Goal: Transaction & Acquisition: Purchase product/service

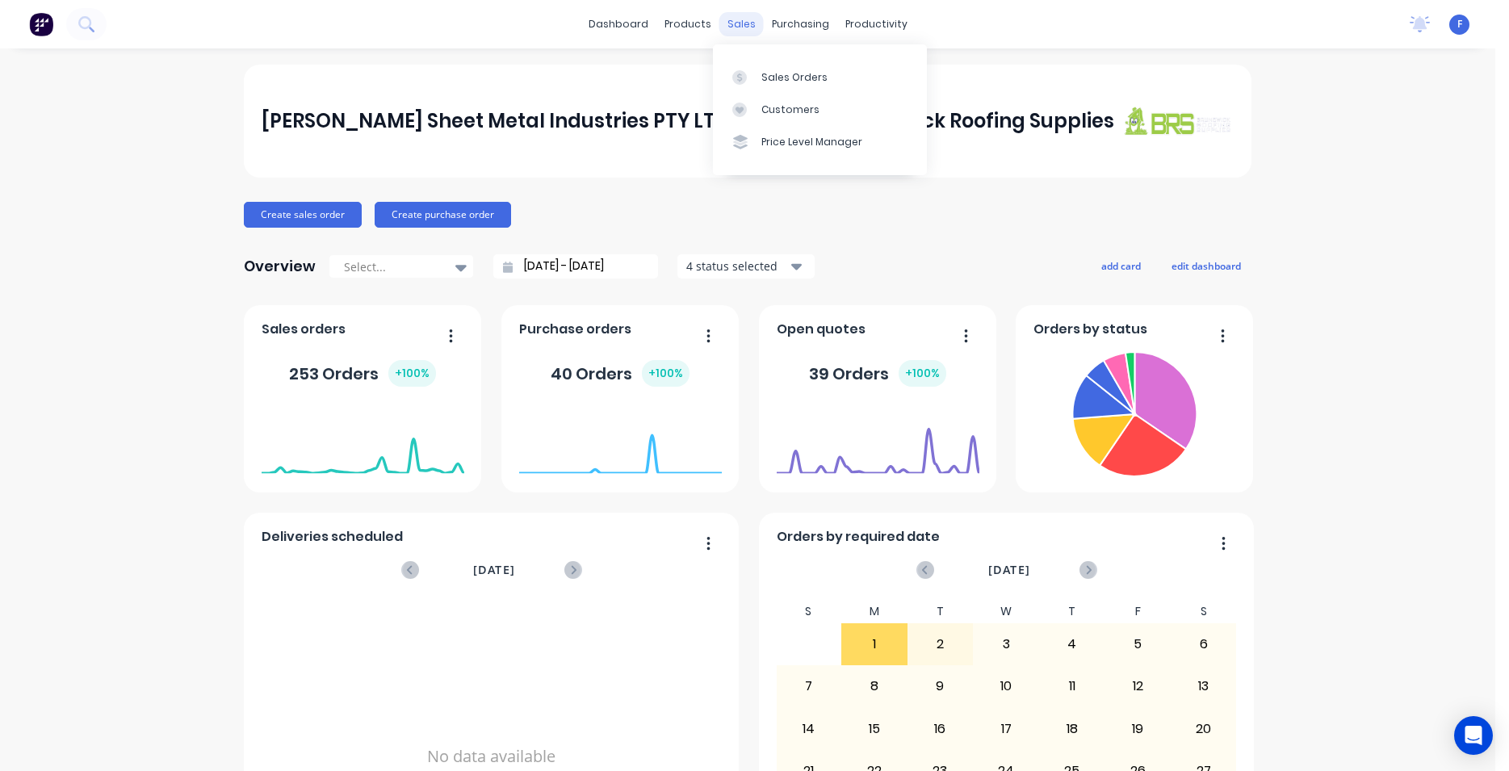
click at [733, 27] on div "sales" at bounding box center [742, 24] width 44 height 24
click at [804, 82] on div "Sales Orders" at bounding box center [795, 77] width 66 height 15
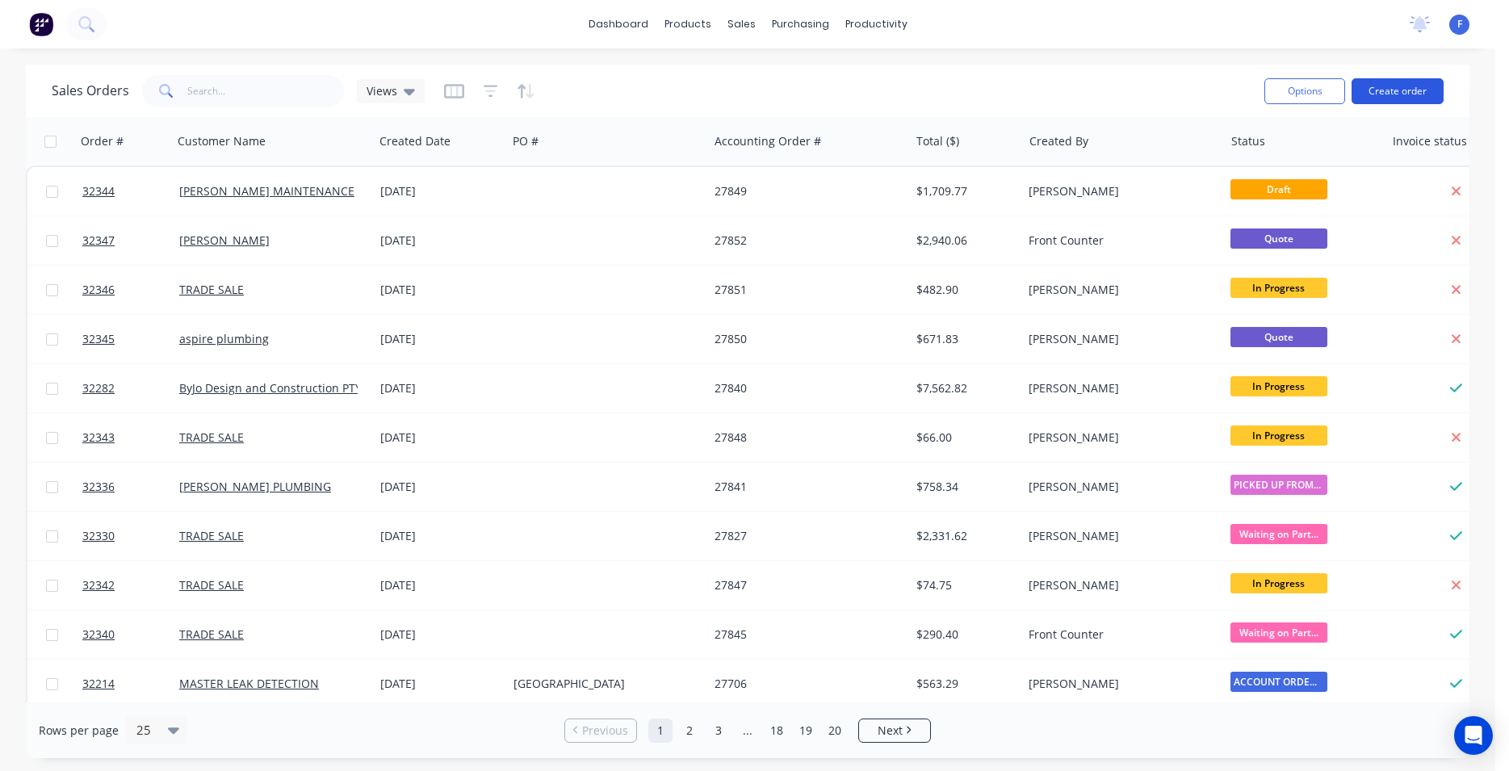
click at [1399, 86] on button "Create order" at bounding box center [1398, 91] width 92 height 26
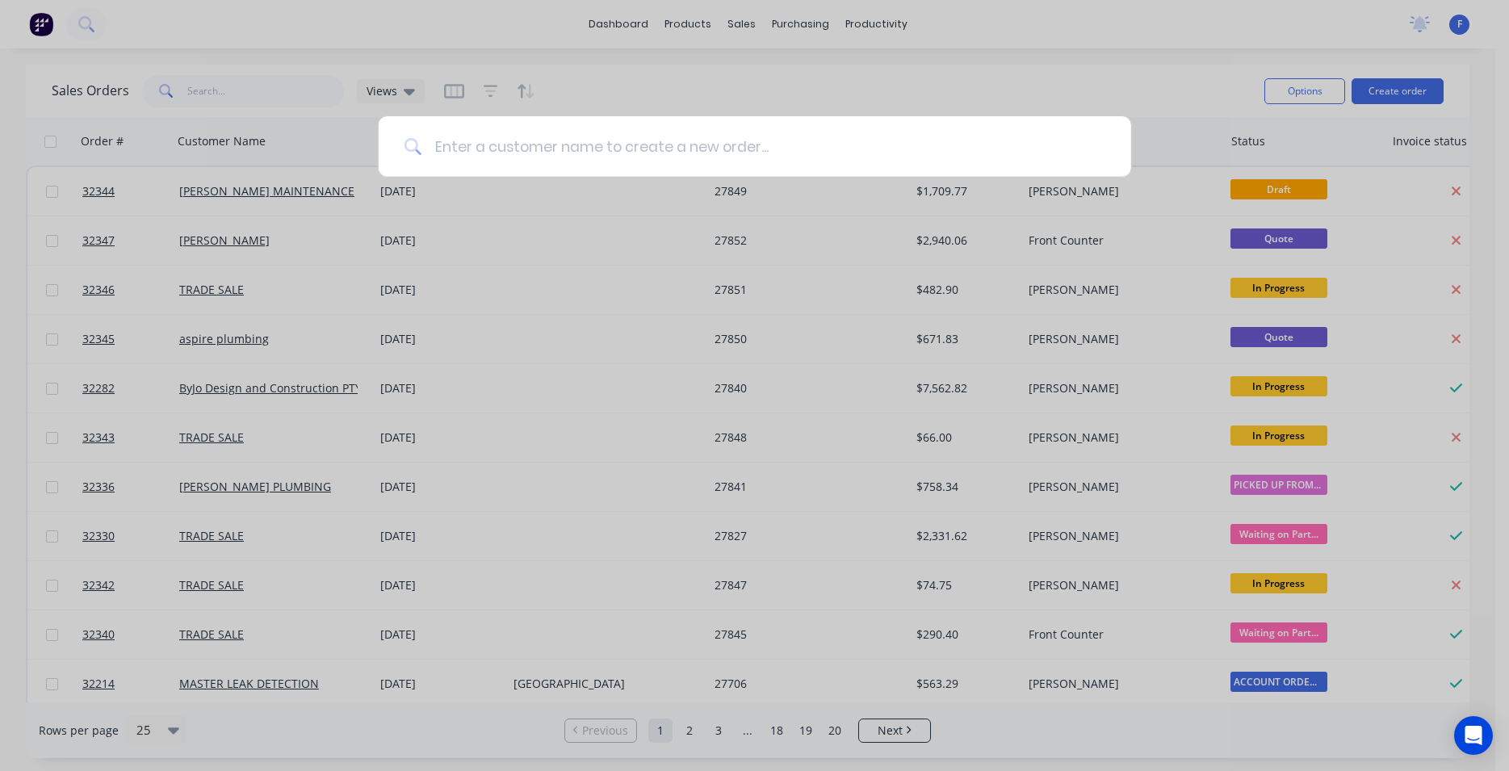
click at [472, 153] on input at bounding box center [764, 146] width 684 height 61
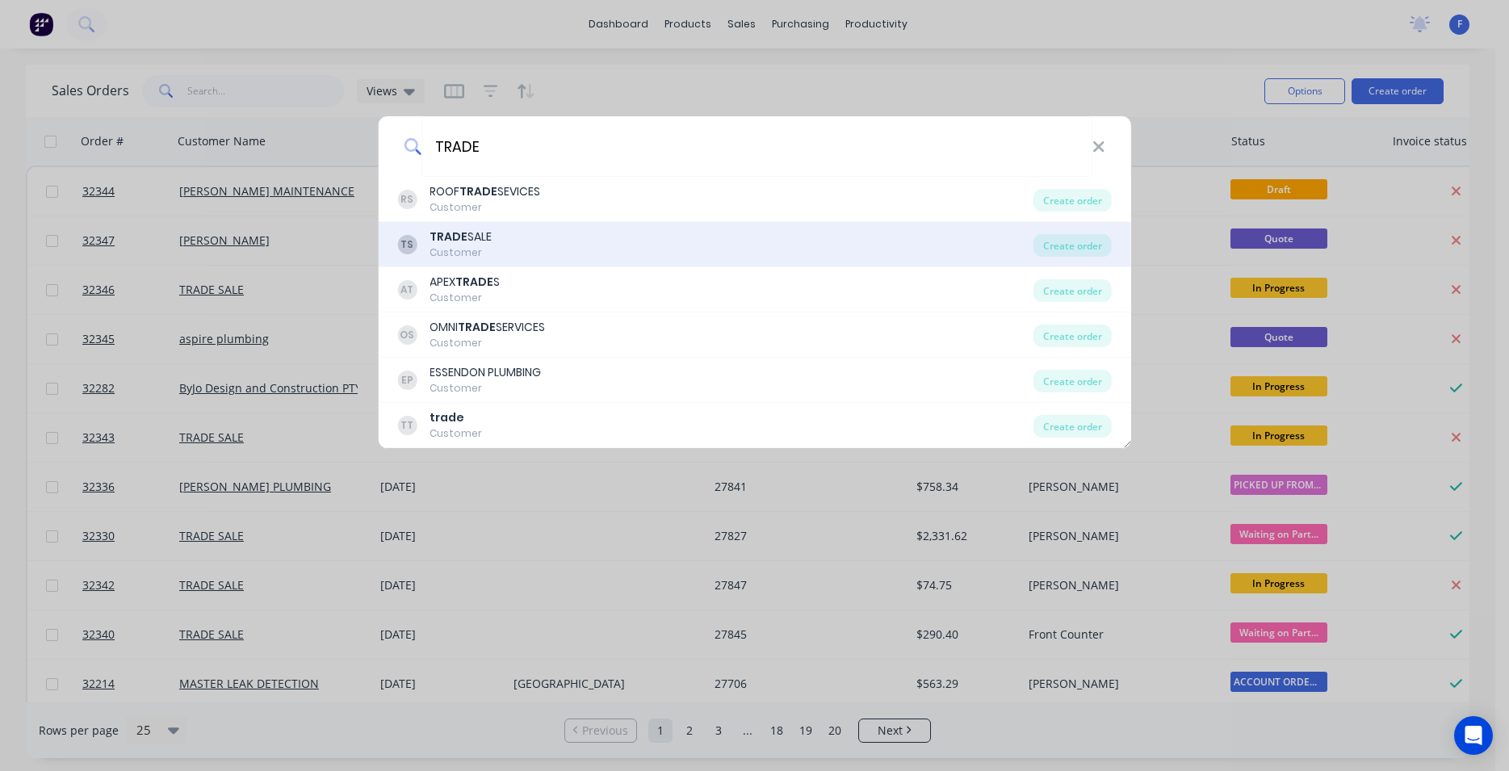
type input "TRADE"
click at [587, 243] on div "TS TRADE SALE Customer" at bounding box center [715, 244] width 636 height 31
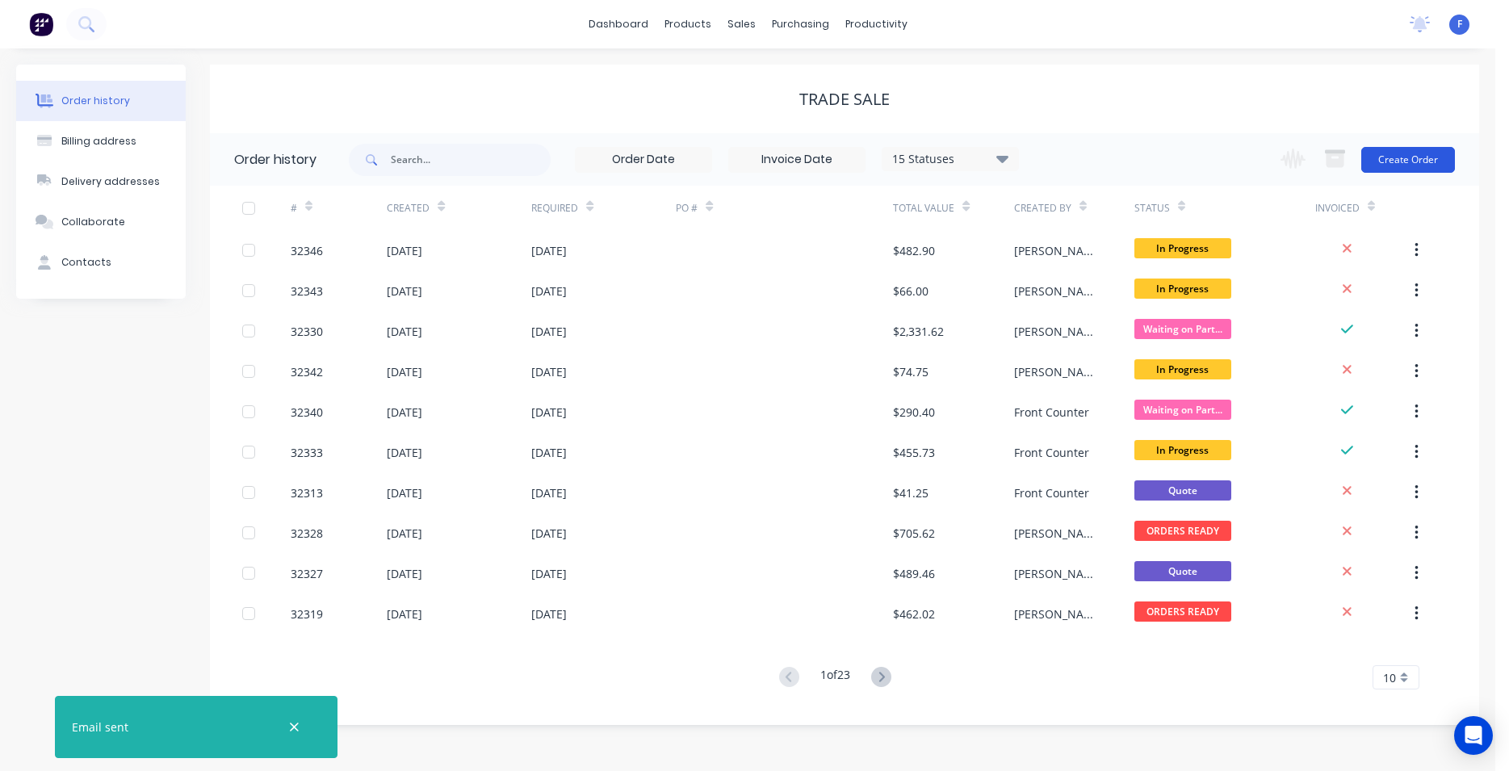
click at [1383, 161] on button "Create Order" at bounding box center [1409, 160] width 94 height 26
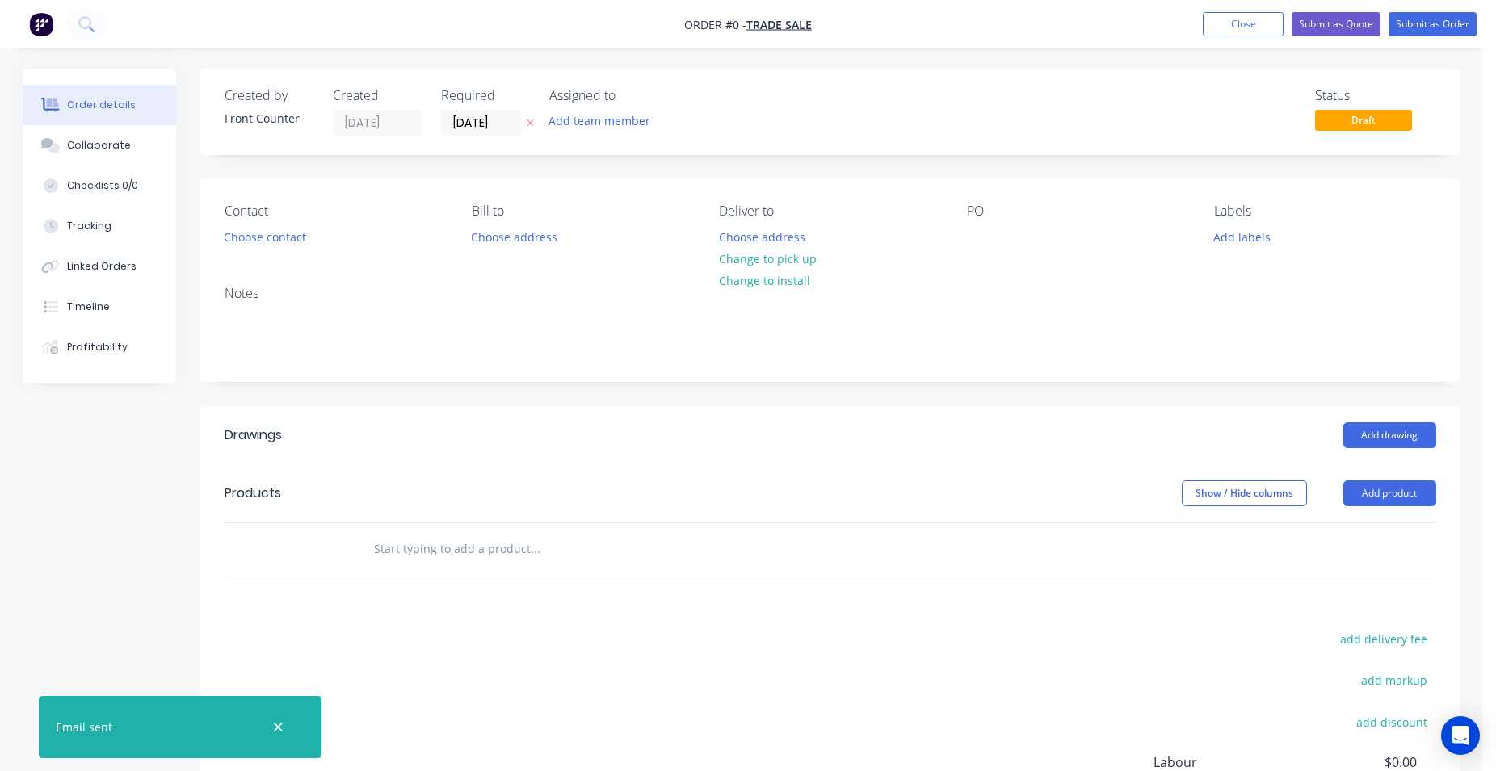
click at [451, 551] on input "text" at bounding box center [534, 549] width 323 height 32
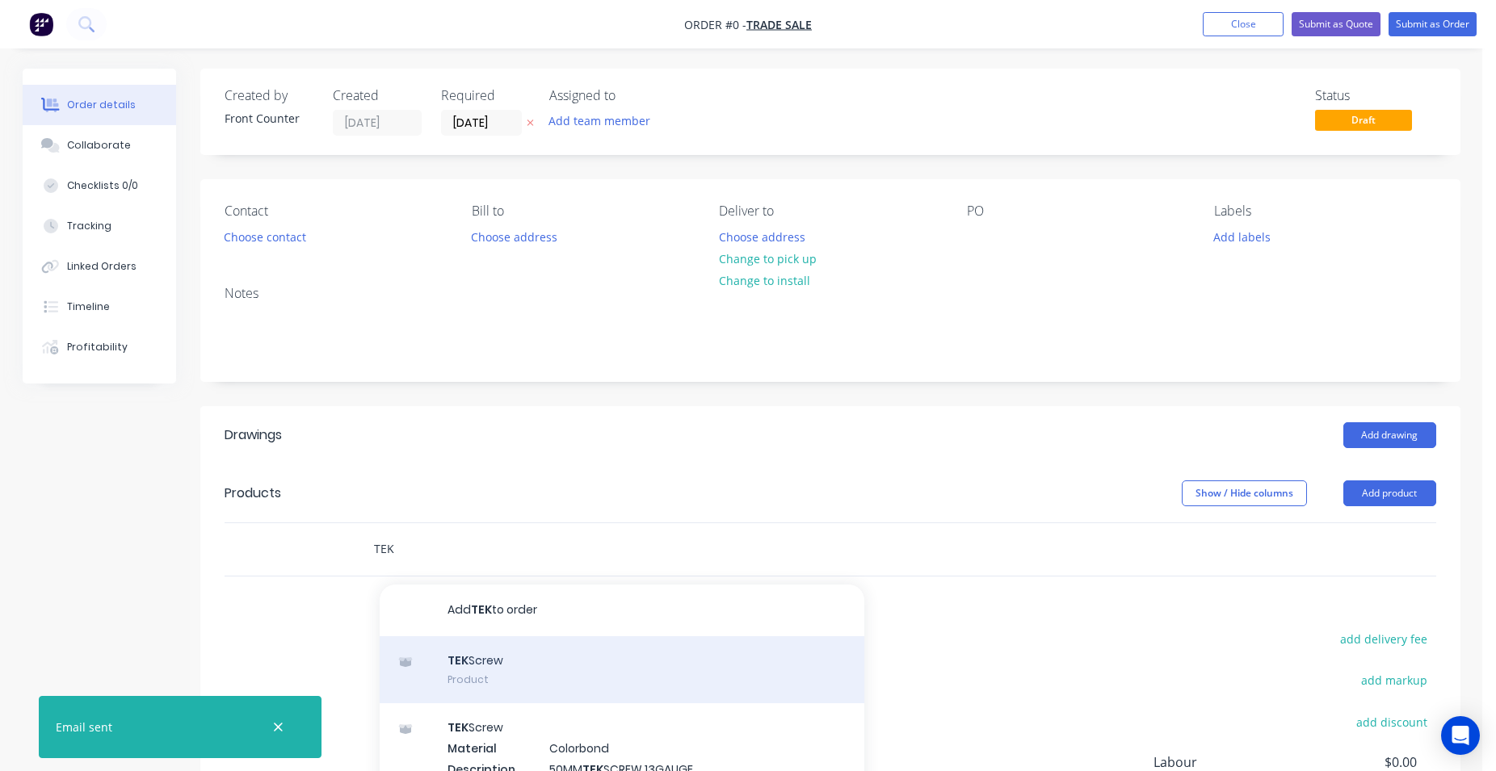
type input "TEK"
click at [604, 664] on div "TEK Screw Product" at bounding box center [622, 670] width 485 height 68
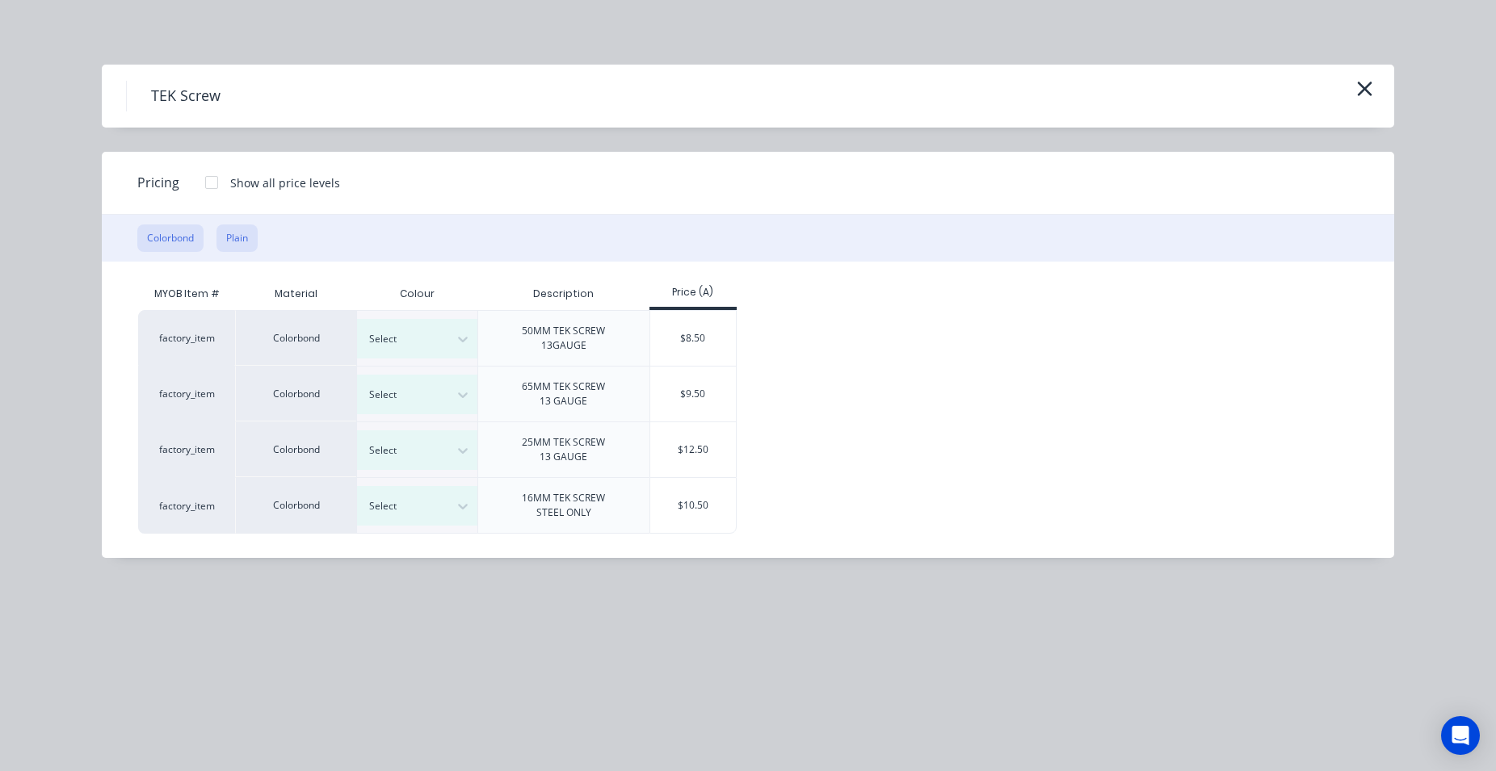
click at [244, 242] on button "Plain" at bounding box center [236, 237] width 41 height 27
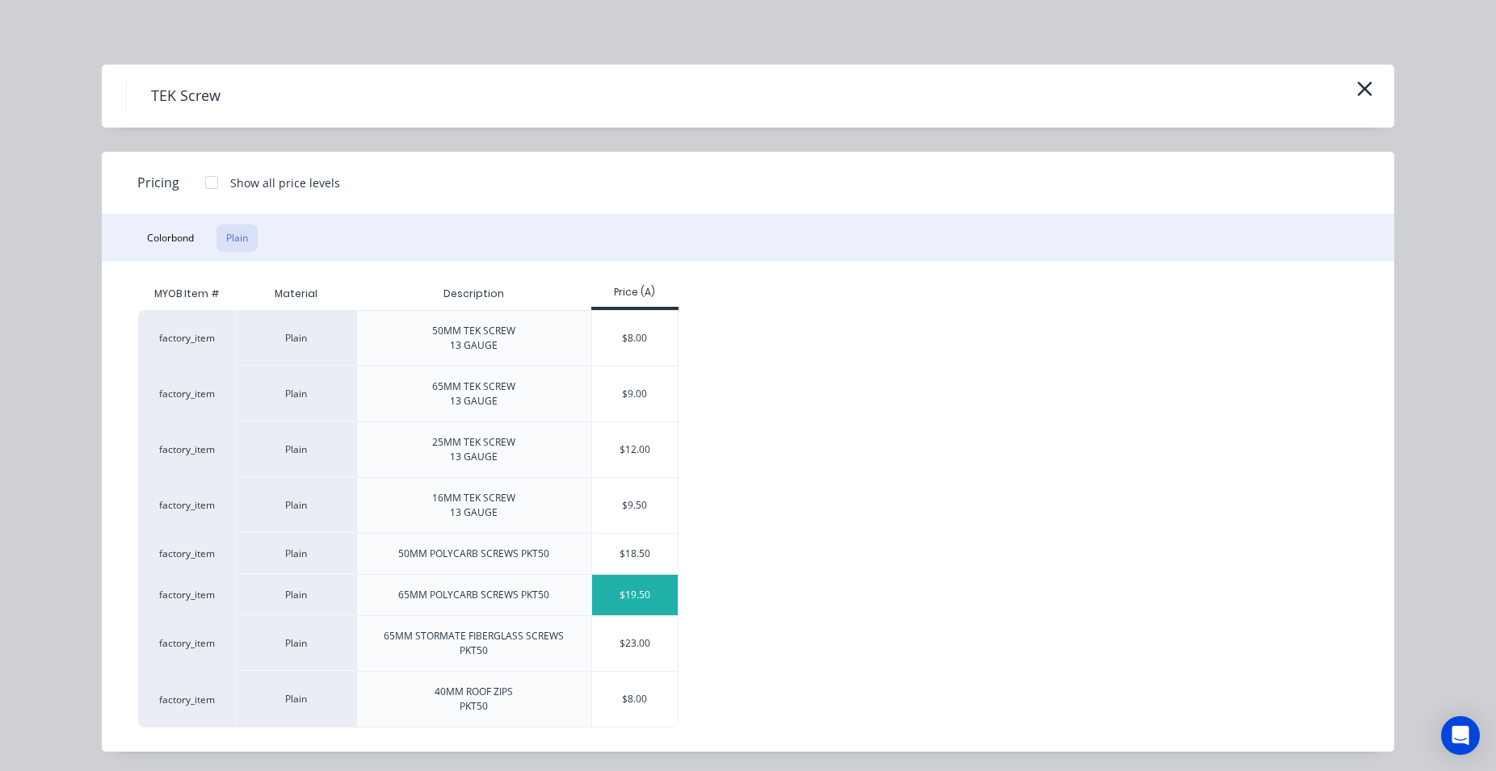
click at [630, 598] on div "$19.50" at bounding box center [635, 595] width 86 height 40
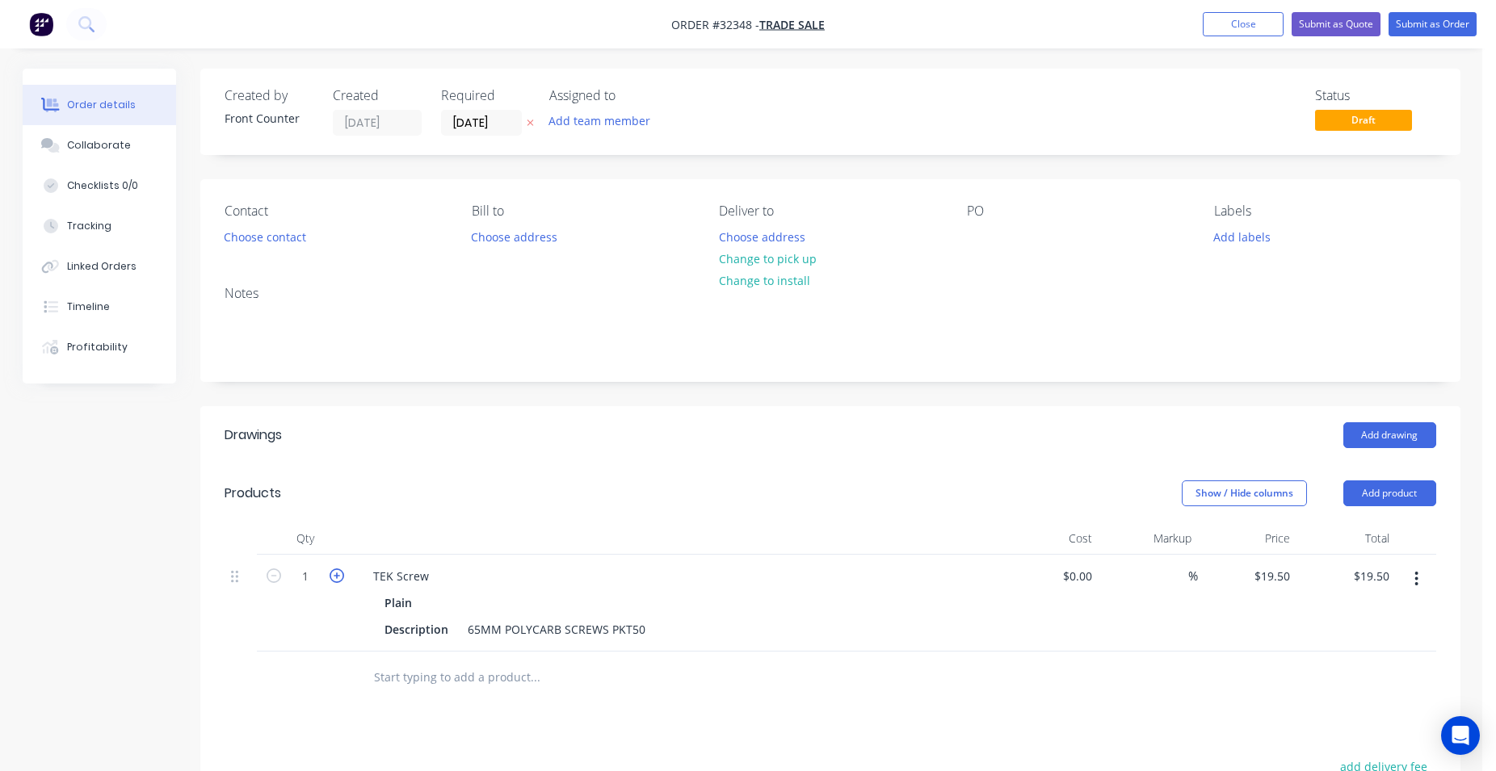
click at [338, 577] on icon "button" at bounding box center [336, 576] width 15 height 15
type input "2"
type input "$39.00"
click at [338, 577] on icon "button" at bounding box center [336, 576] width 15 height 15
type input "3"
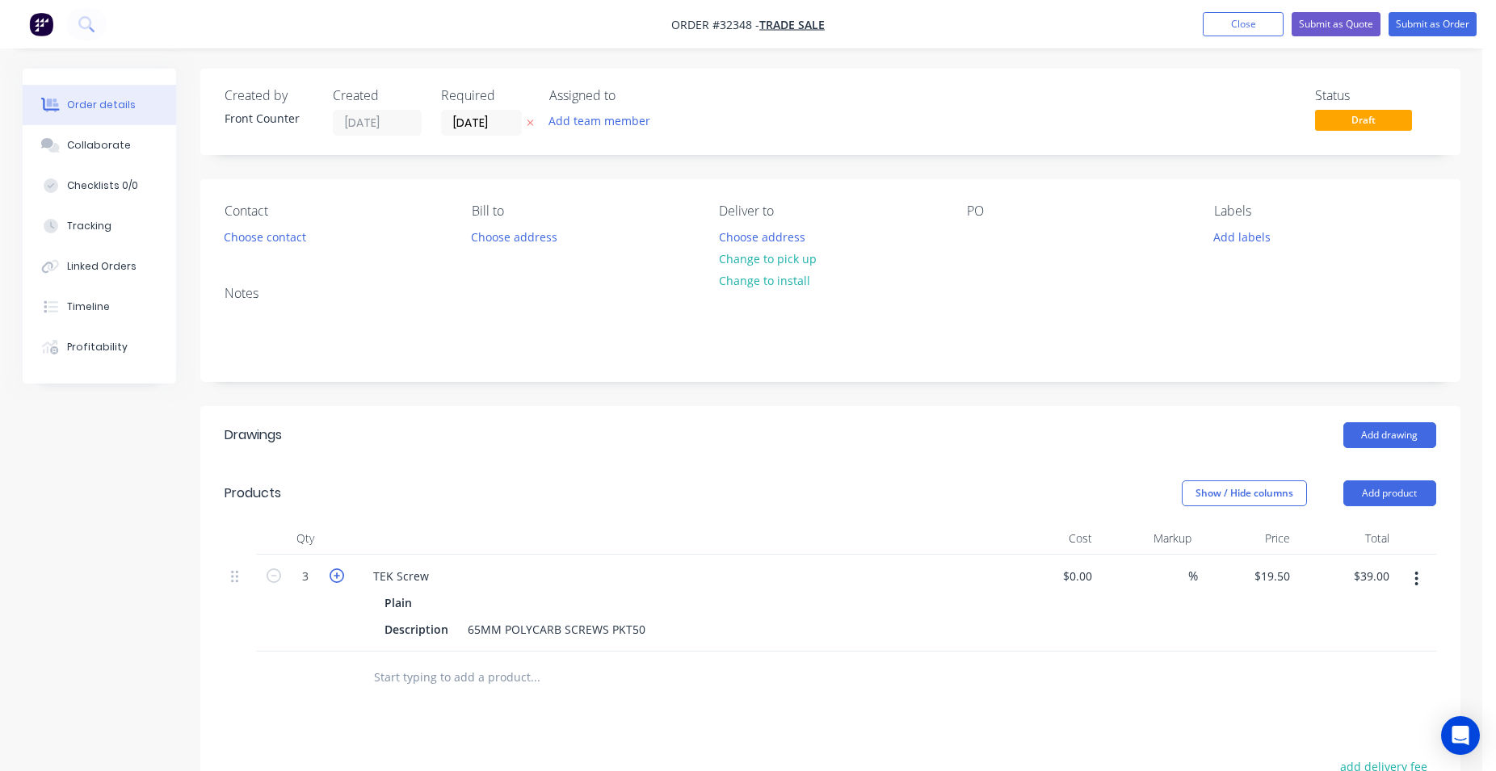
type input "$58.50"
click at [338, 577] on icon "button" at bounding box center [336, 576] width 15 height 15
type input "4"
type input "$78.00"
click at [338, 577] on icon "button" at bounding box center [336, 576] width 15 height 15
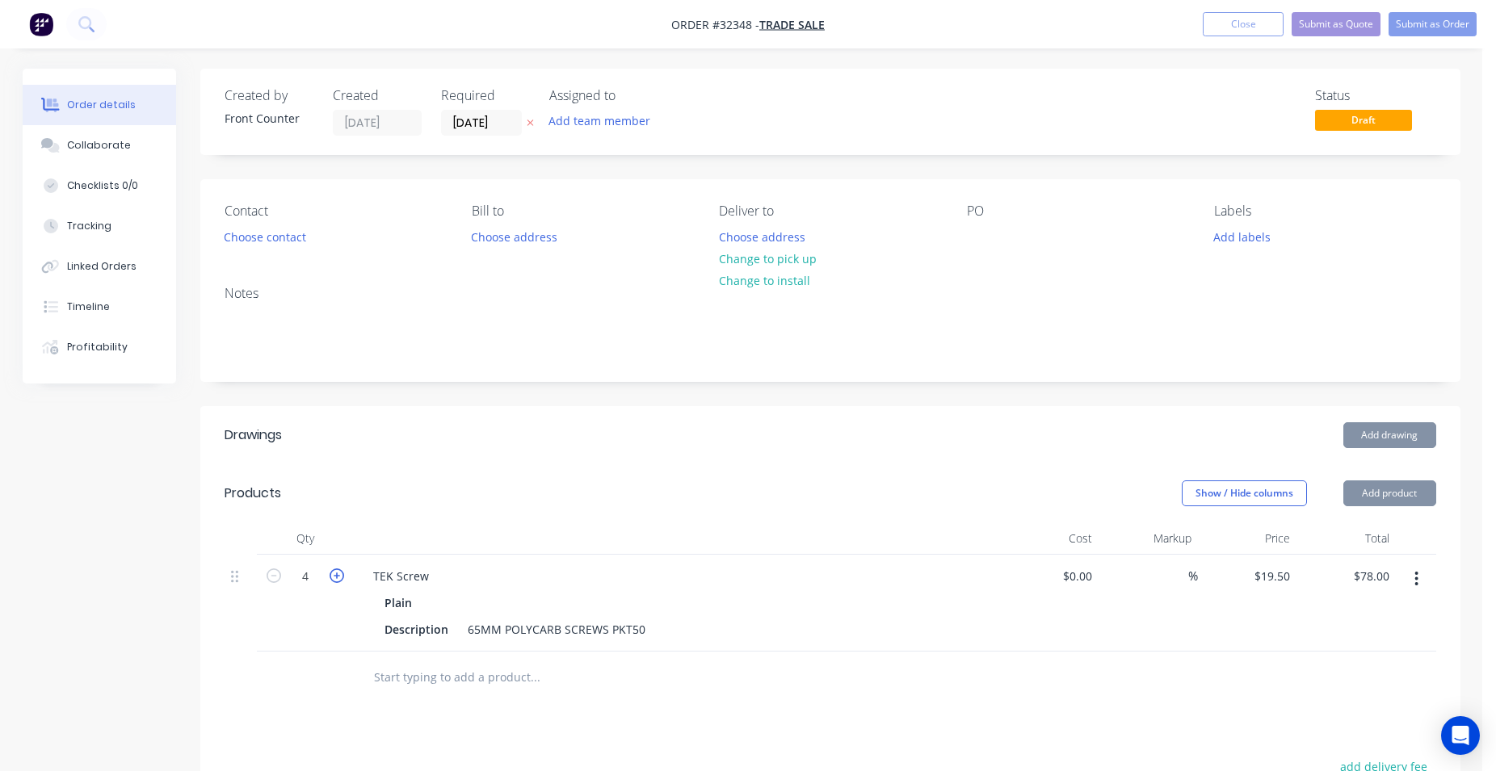
type input "5"
type input "$97.50"
click at [1425, 30] on button "Submit as Order" at bounding box center [1432, 24] width 88 height 24
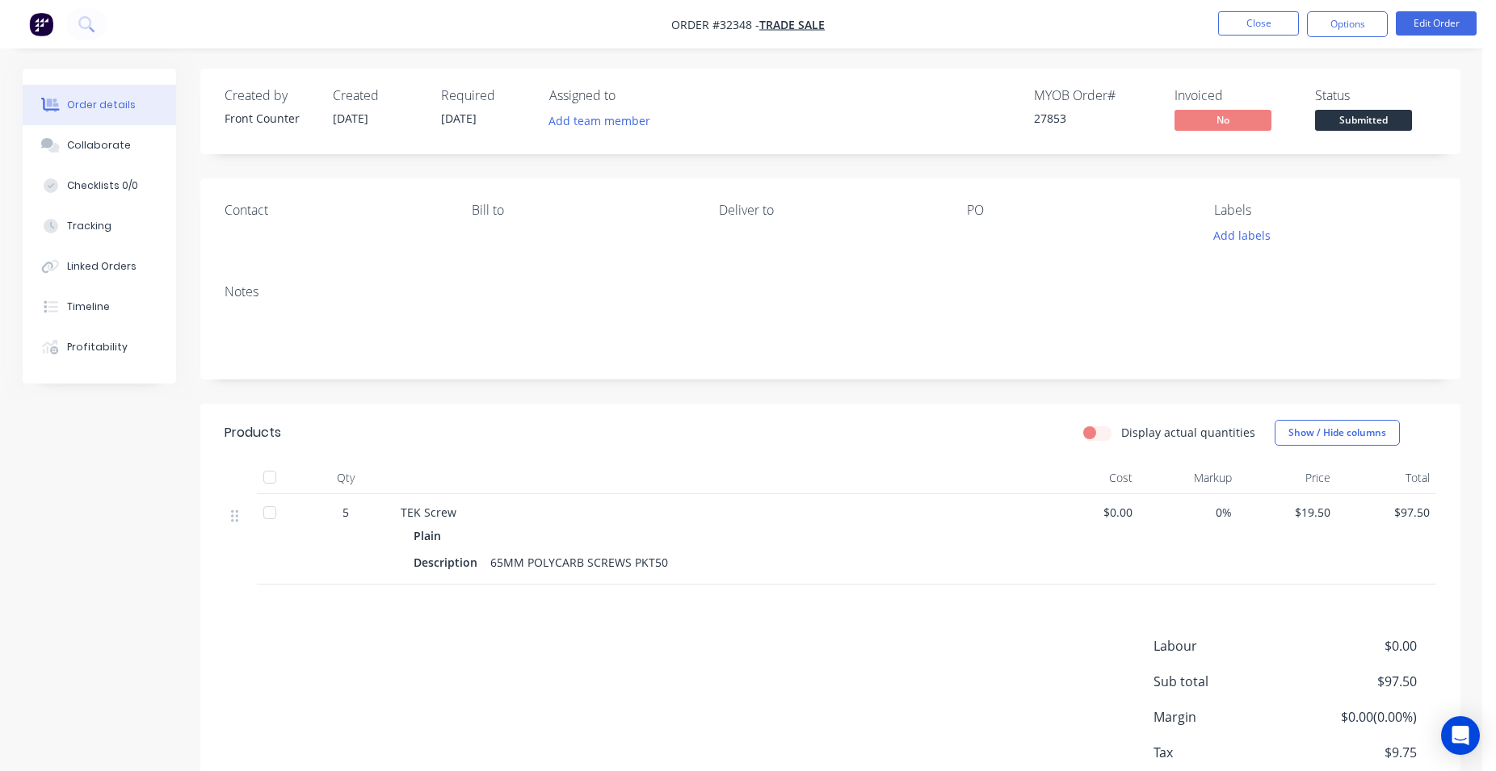
click at [1378, 124] on span "Submitted" at bounding box center [1363, 120] width 97 height 20
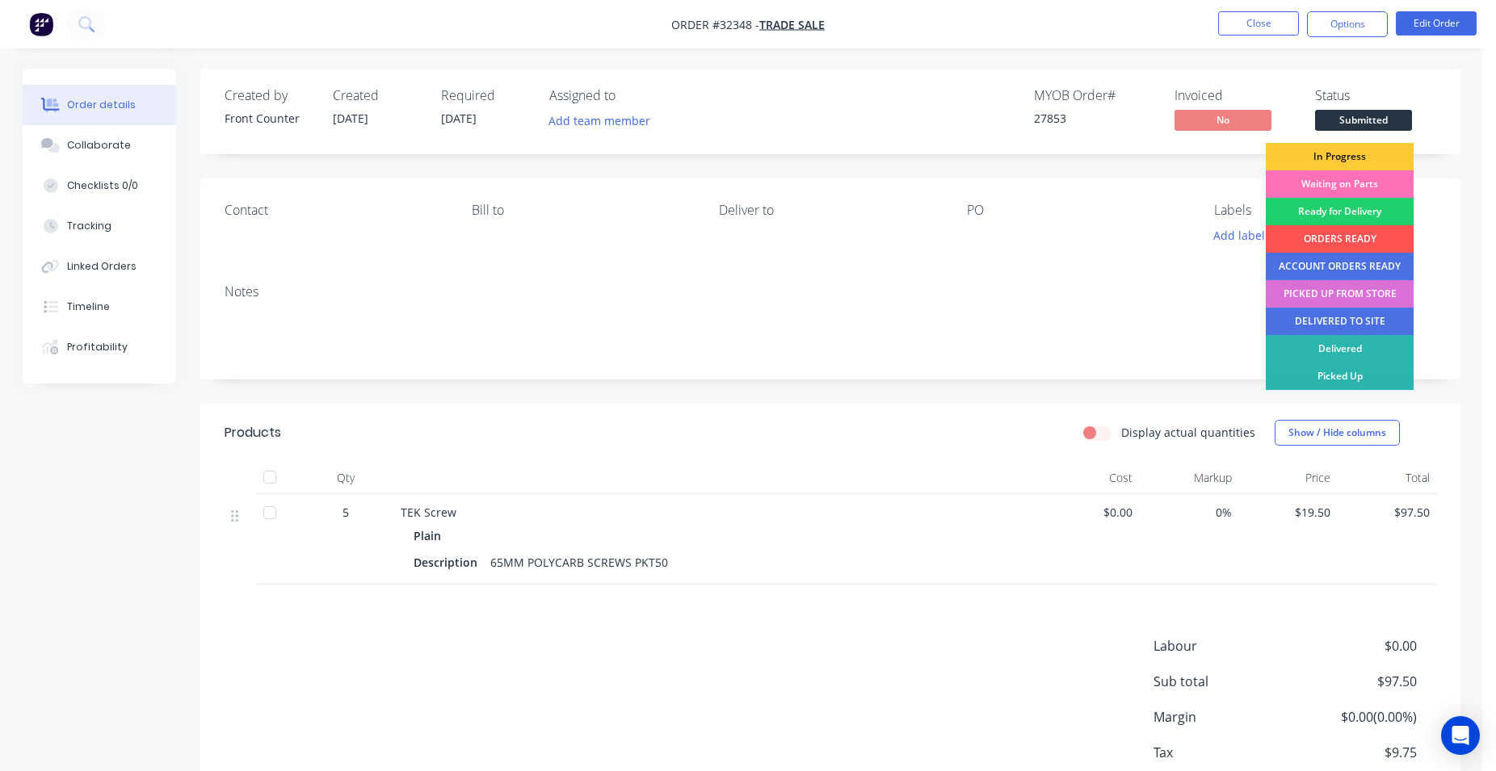
click at [1353, 296] on div "PICKED UP FROM STORE" at bounding box center [1339, 293] width 148 height 27
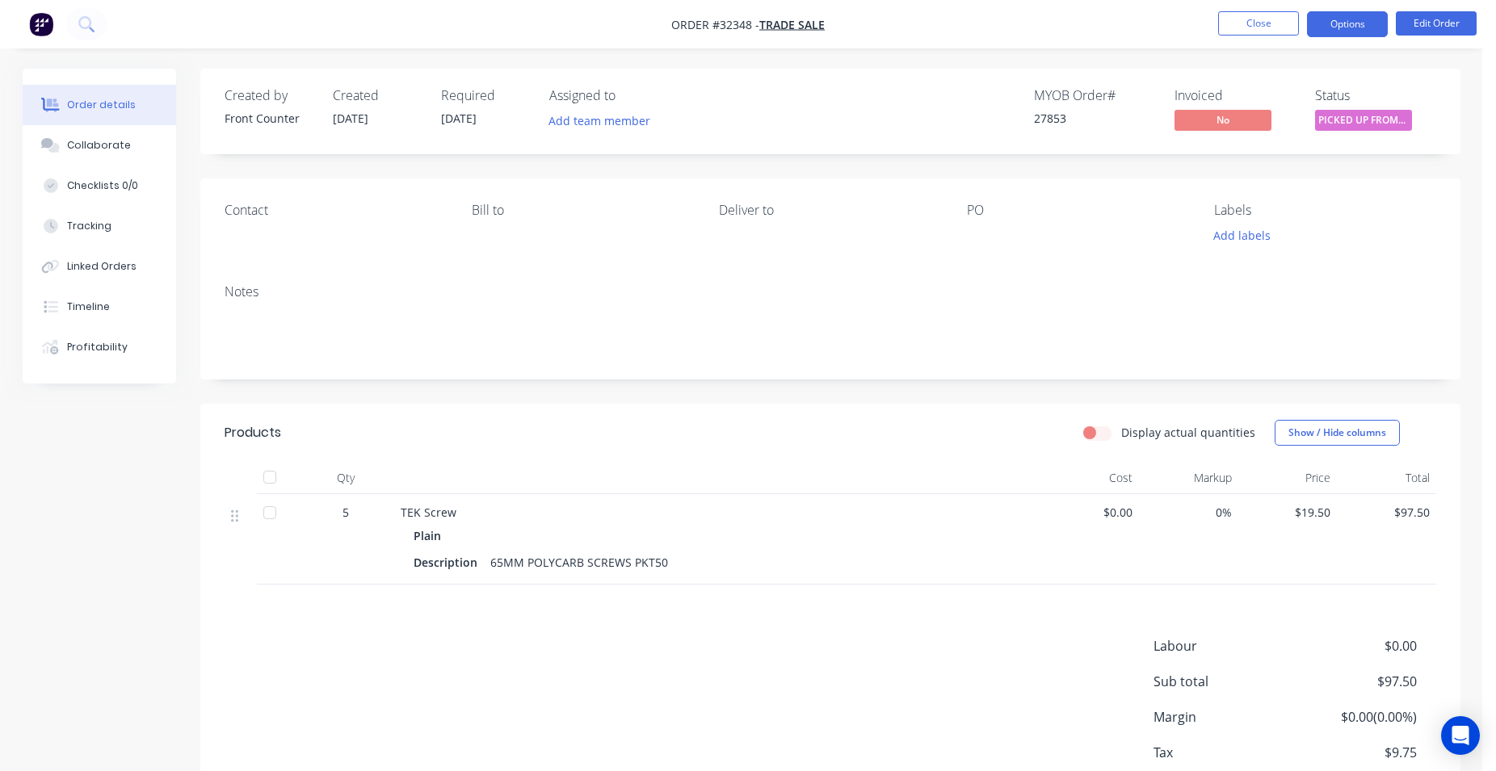
click at [1328, 27] on button "Options" at bounding box center [1347, 24] width 81 height 26
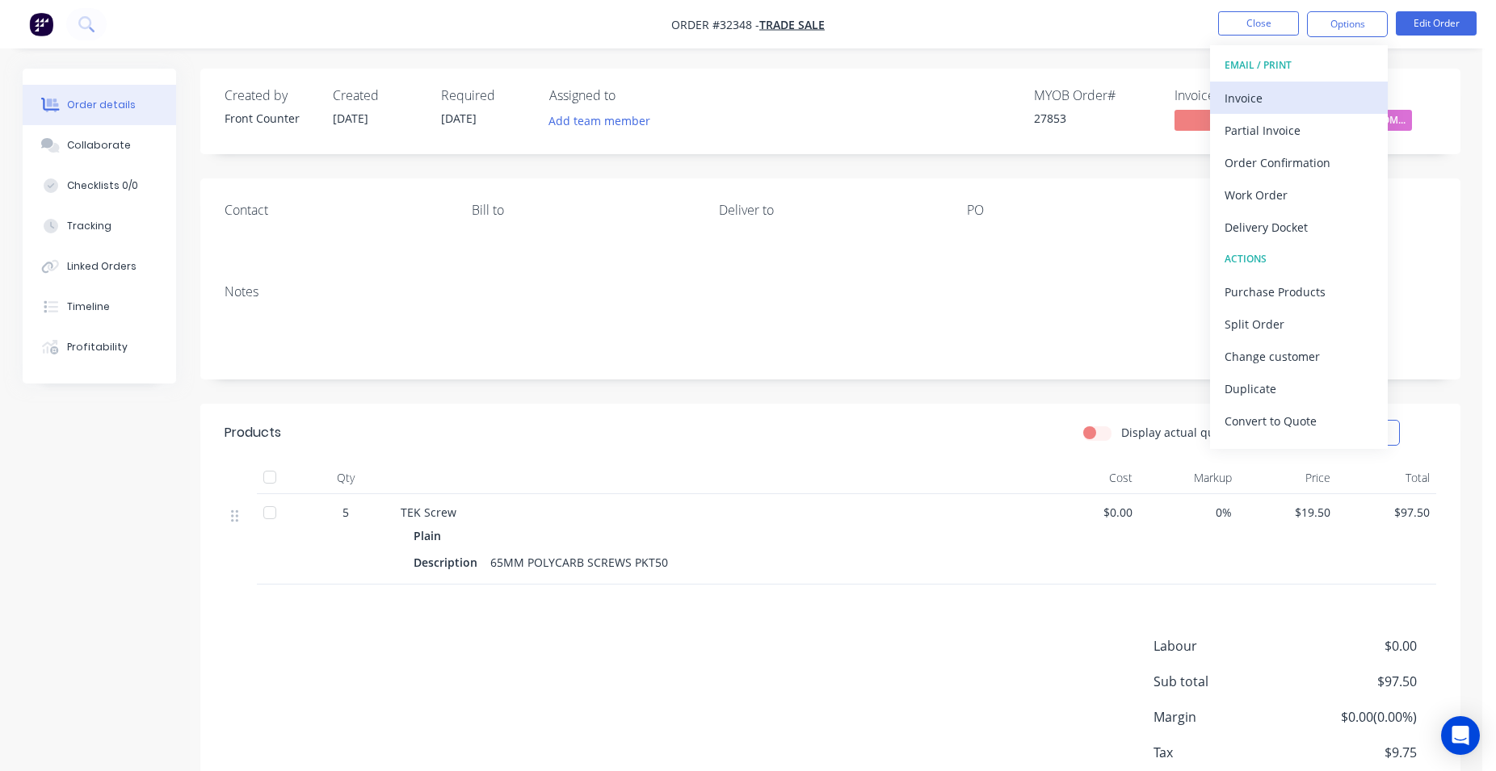
click at [1273, 104] on div "Invoice" at bounding box center [1298, 97] width 149 height 23
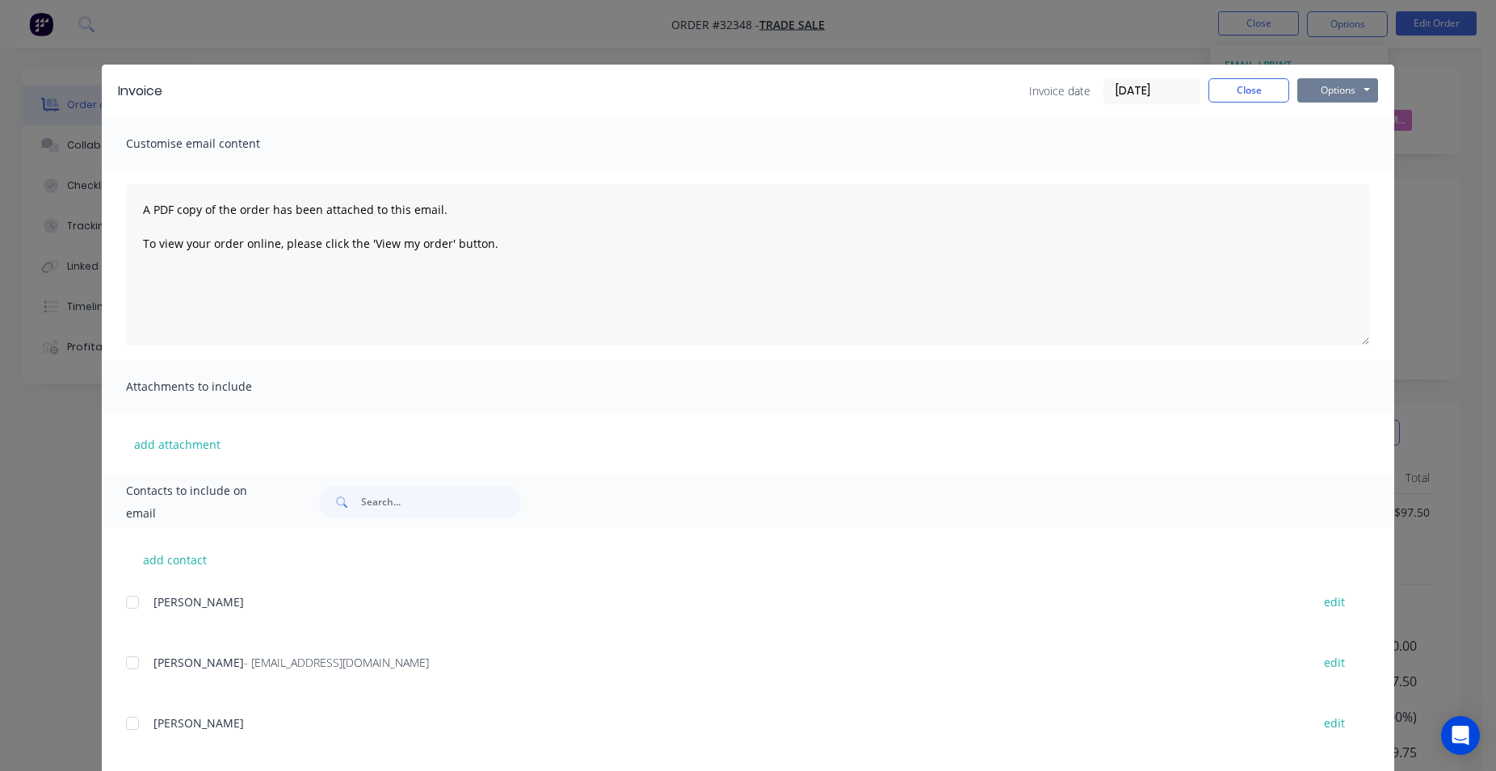
click at [1360, 94] on button "Options" at bounding box center [1337, 90] width 81 height 24
click at [1349, 151] on button "Print" at bounding box center [1348, 145] width 103 height 27
click at [1255, 88] on button "Close" at bounding box center [1248, 90] width 81 height 24
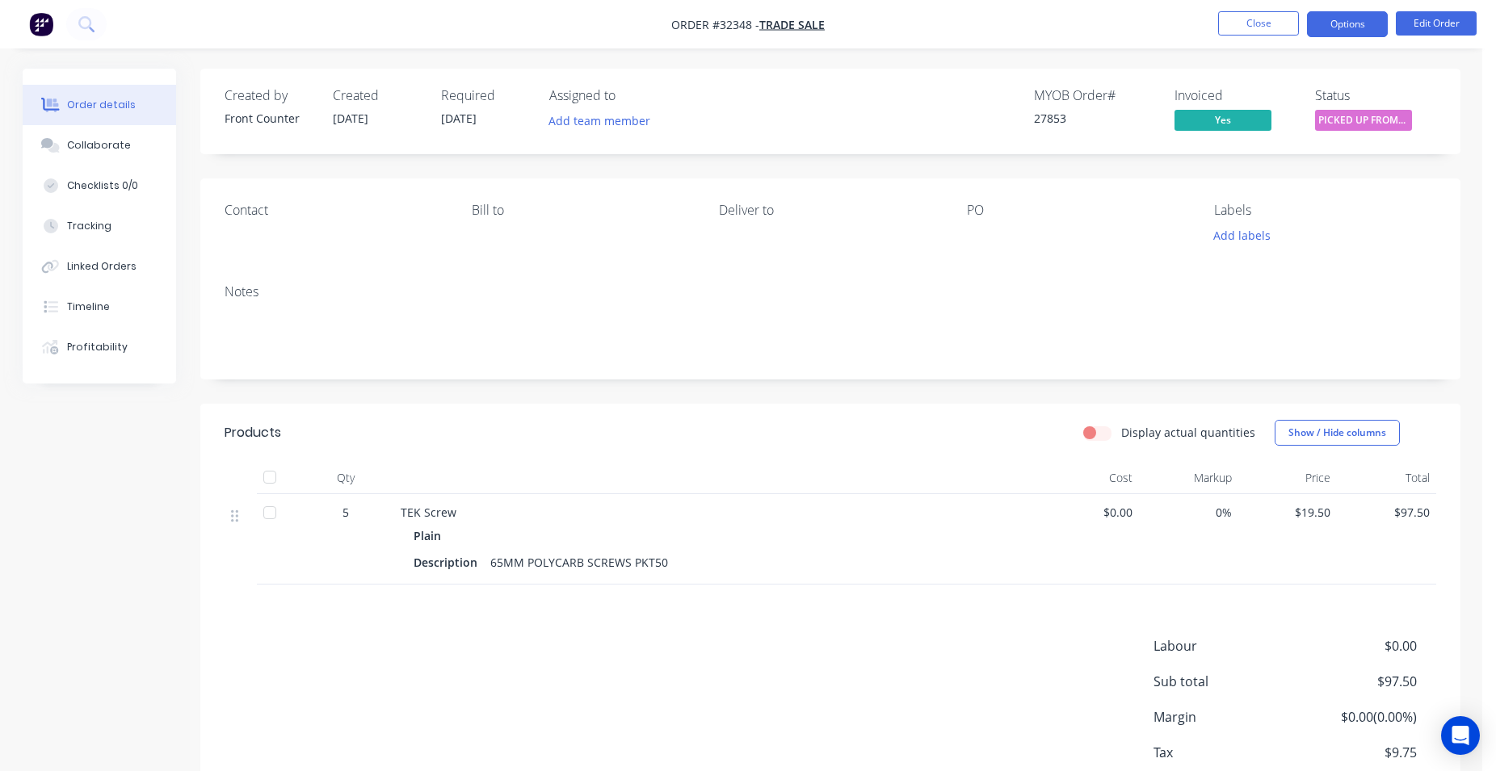
click at [1324, 31] on button "Options" at bounding box center [1347, 24] width 81 height 26
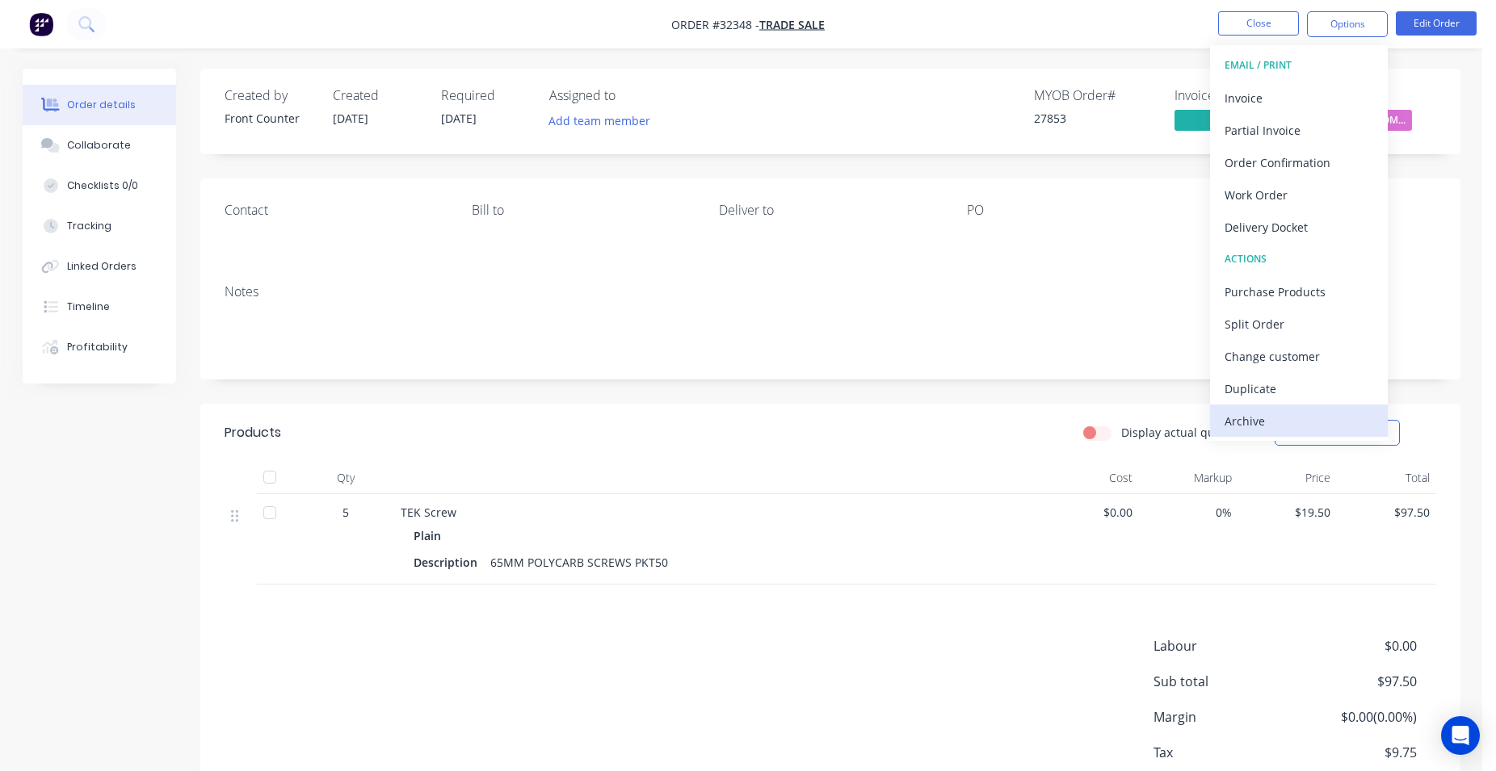
click at [1282, 416] on div "Archive" at bounding box center [1298, 420] width 149 height 23
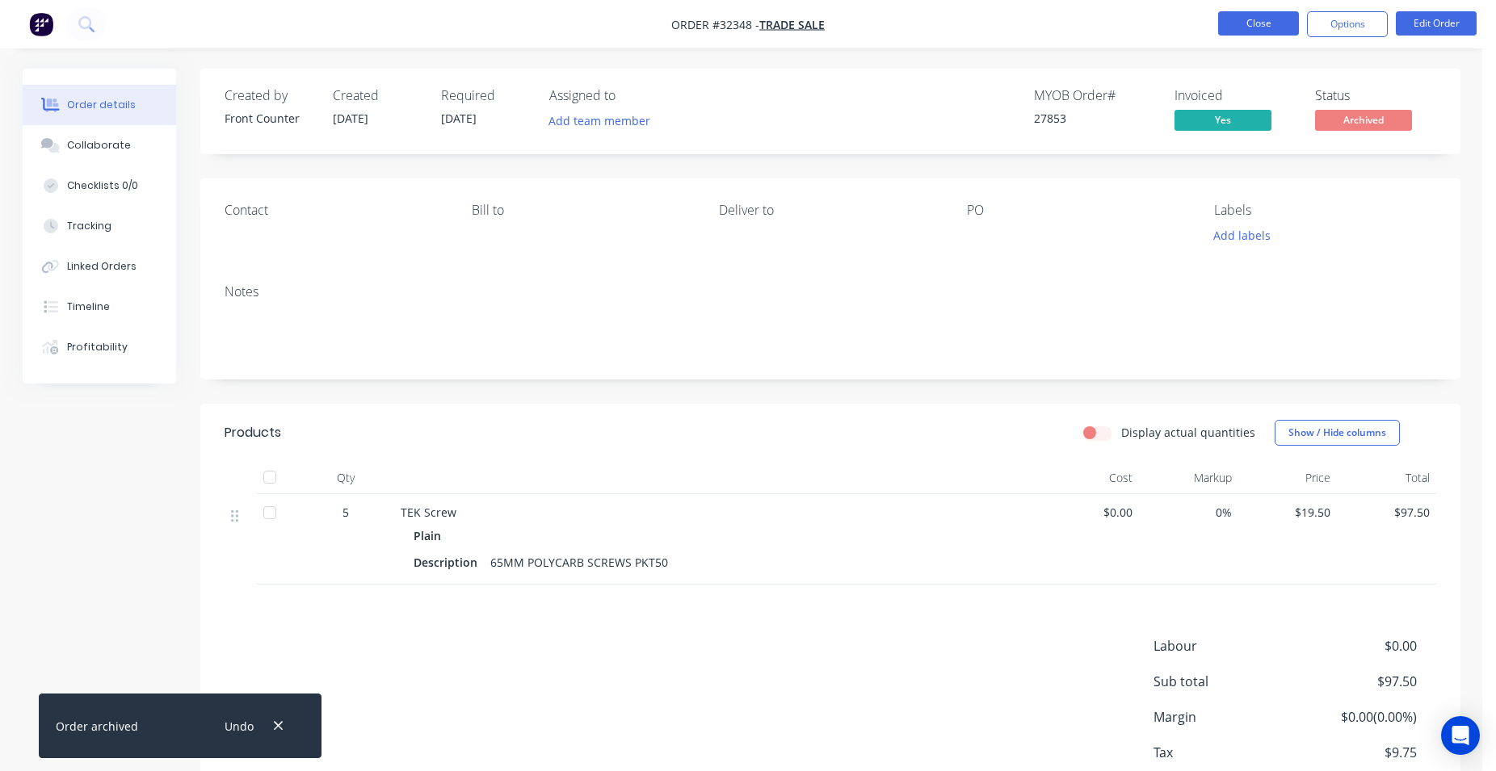
click at [1256, 27] on button "Close" at bounding box center [1258, 23] width 81 height 24
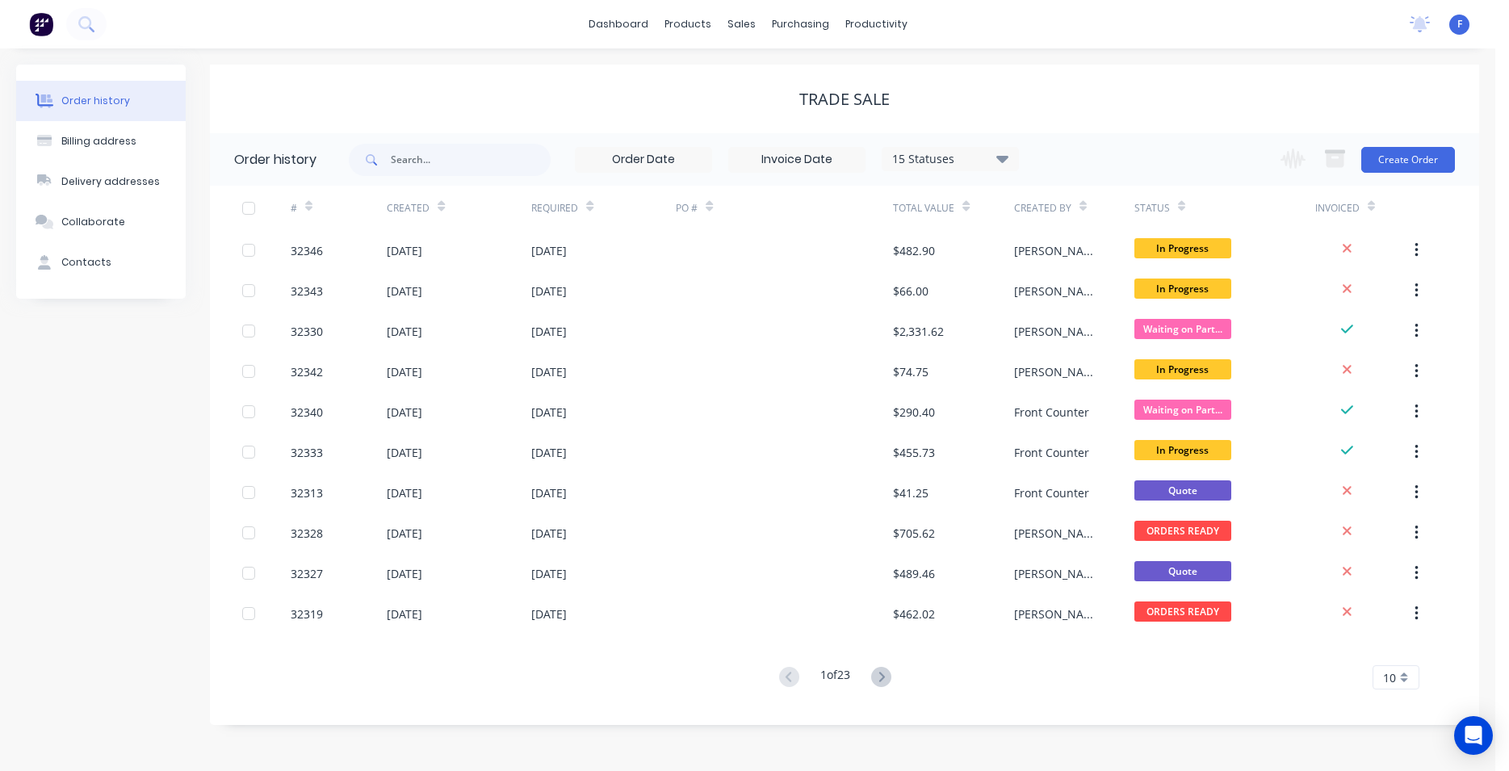
click at [41, 27] on img at bounding box center [41, 24] width 24 height 24
